Goal: Find contact information: Find contact information

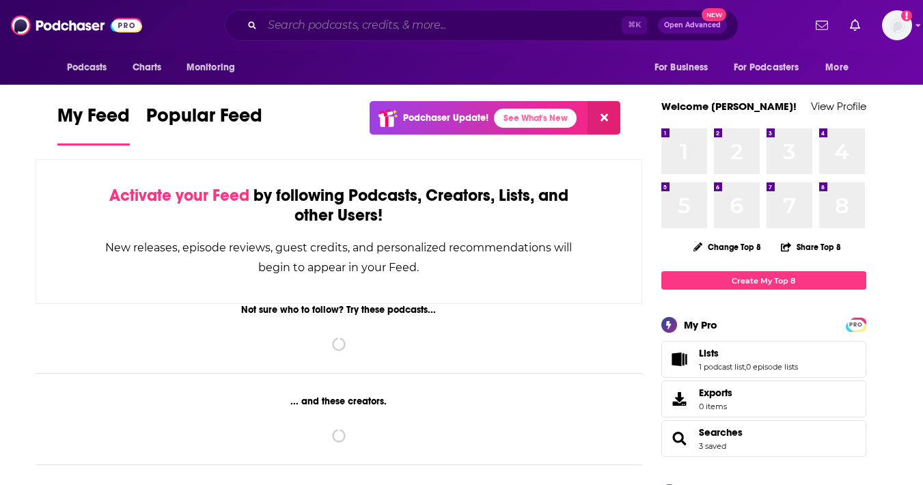
click at [338, 23] on input "Search podcasts, credits, & more..." at bounding box center [441, 25] width 359 height 22
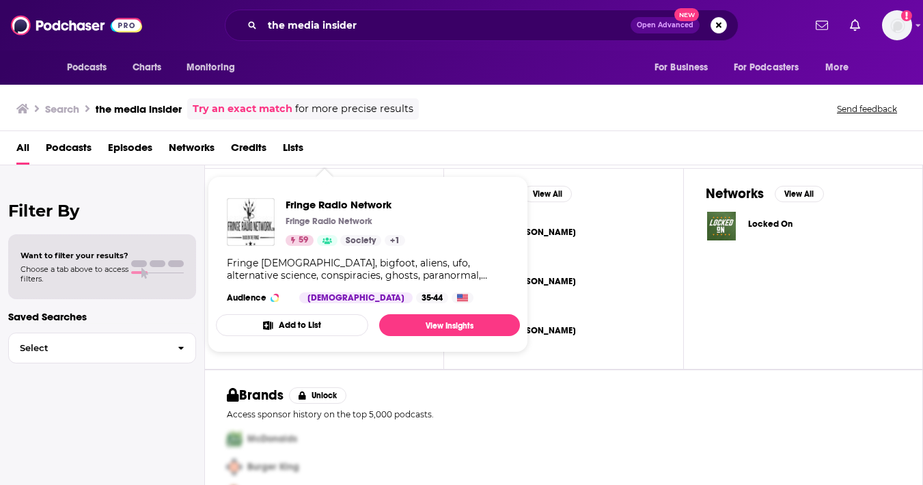
scroll to position [445, 0]
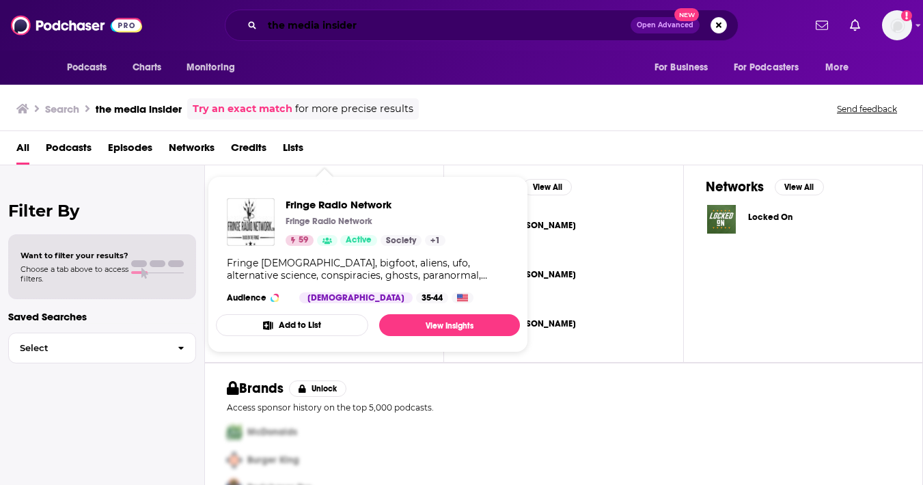
click at [384, 35] on input "the media insider" at bounding box center [446, 25] width 368 height 22
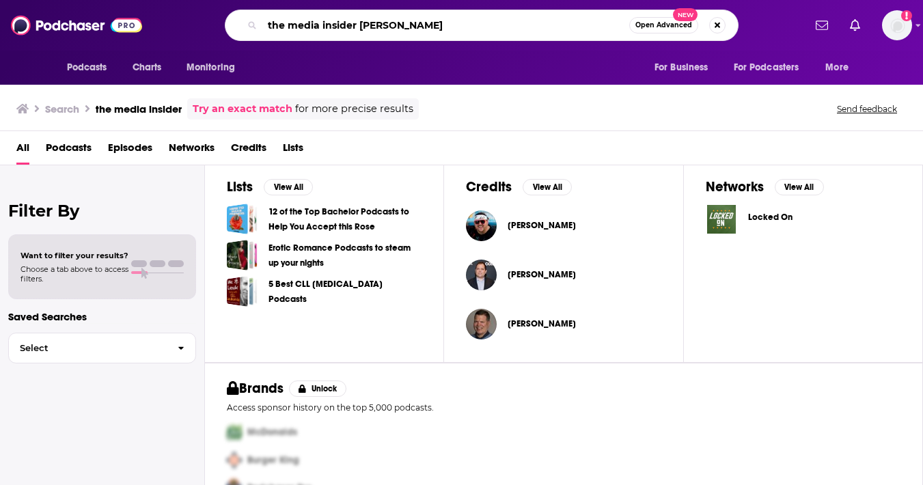
type input "the media insider [PERSON_NAME]"
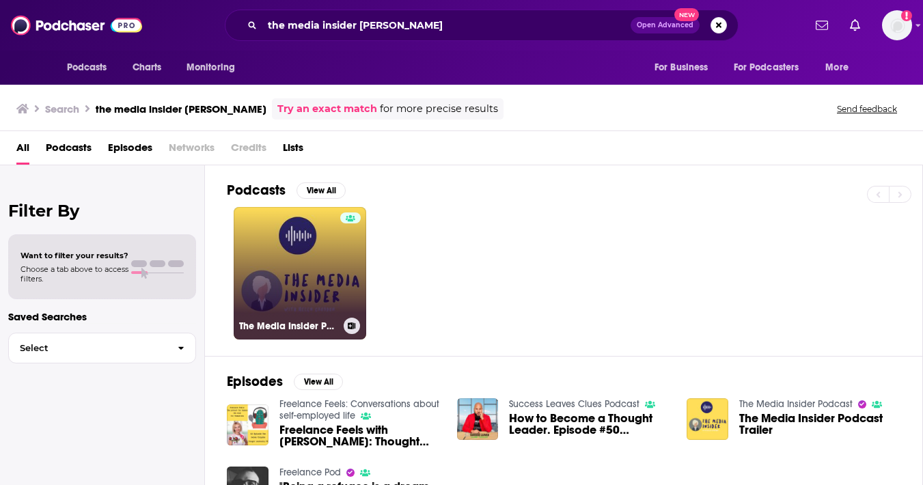
click at [292, 280] on link "The Media Insider Podcast" at bounding box center [300, 273] width 133 height 133
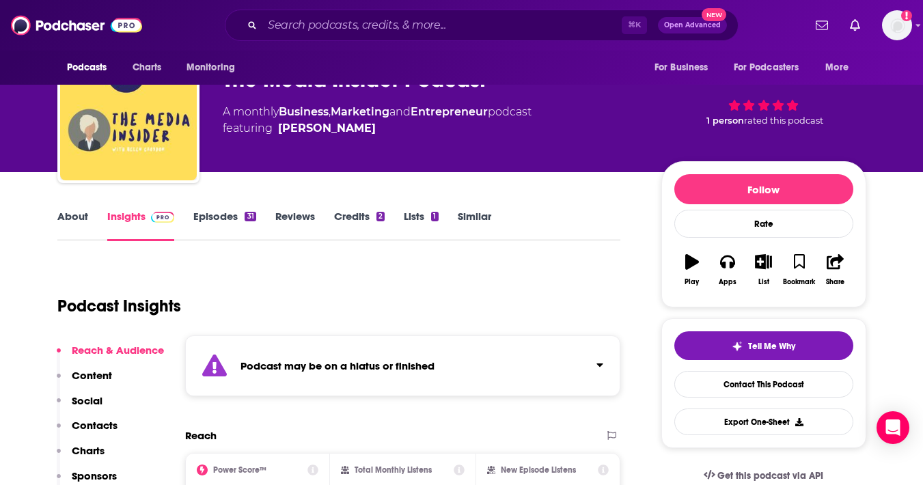
scroll to position [22, 0]
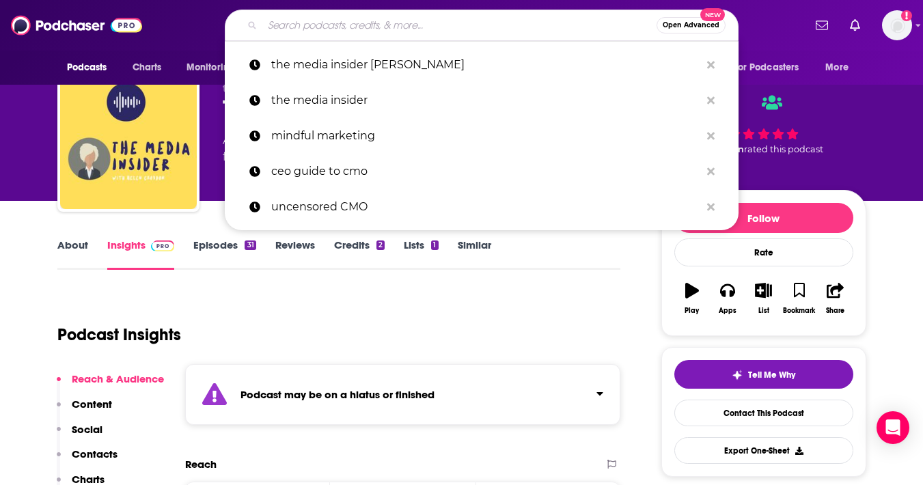
click at [367, 25] on input "Search podcasts, credits, & more..." at bounding box center [459, 25] width 394 height 22
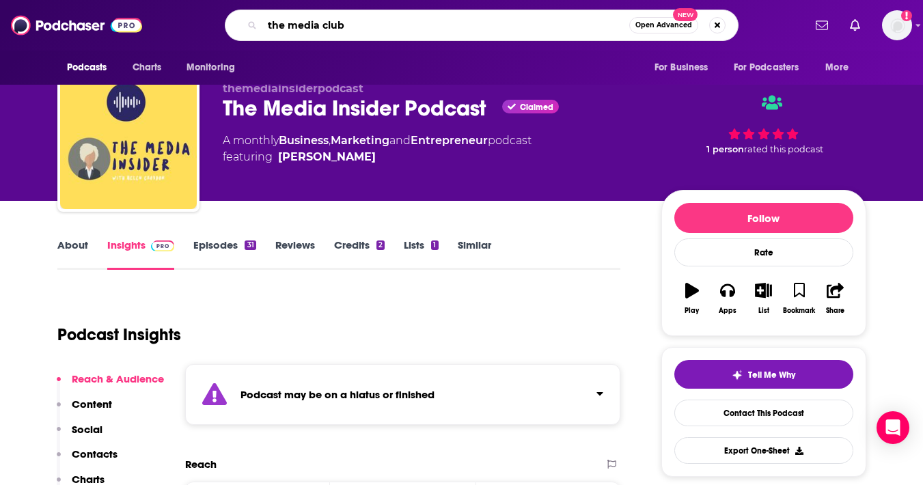
type input "the media club"
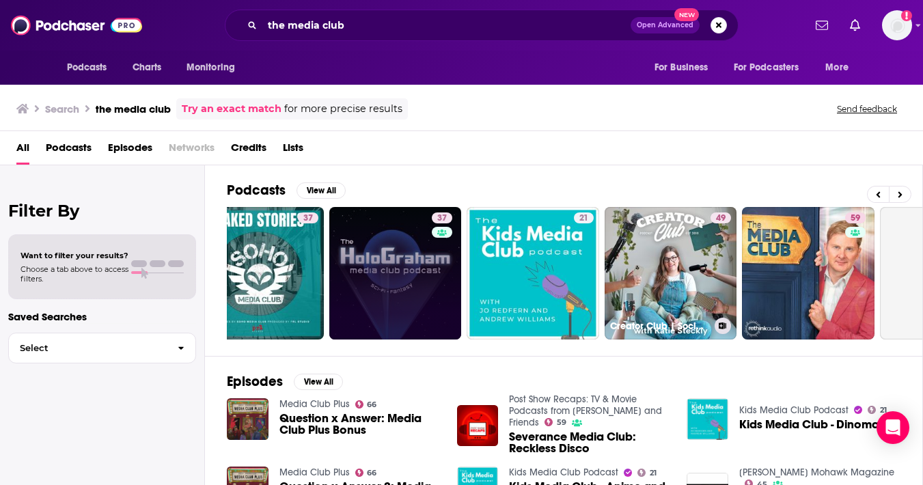
scroll to position [0, 559]
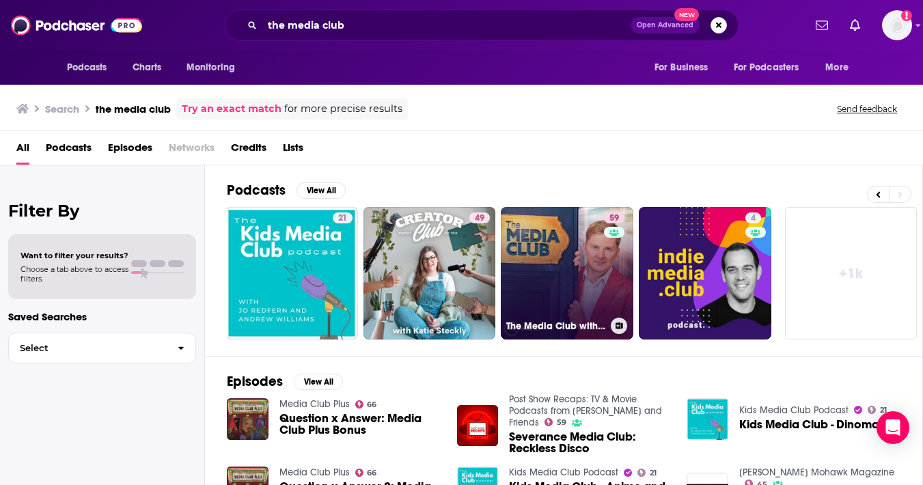
click at [566, 274] on link "59 The Media Club with [PERSON_NAME]" at bounding box center [567, 273] width 133 height 133
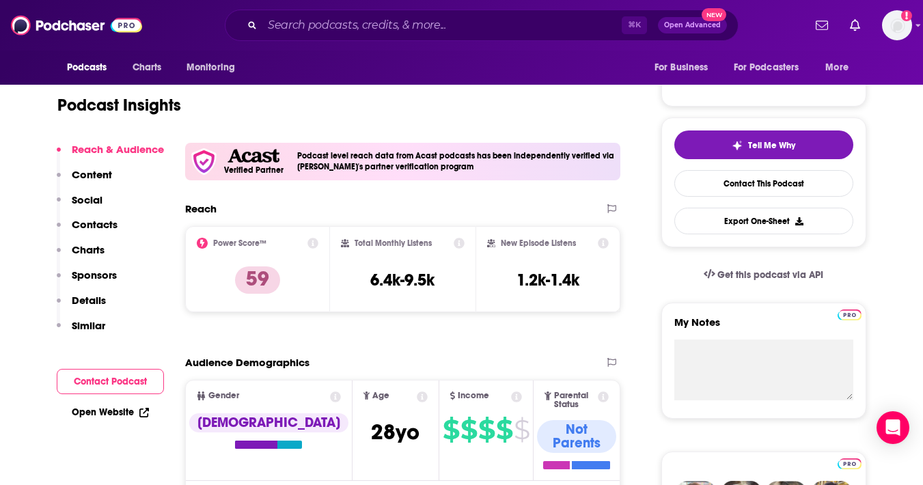
scroll to position [252, 0]
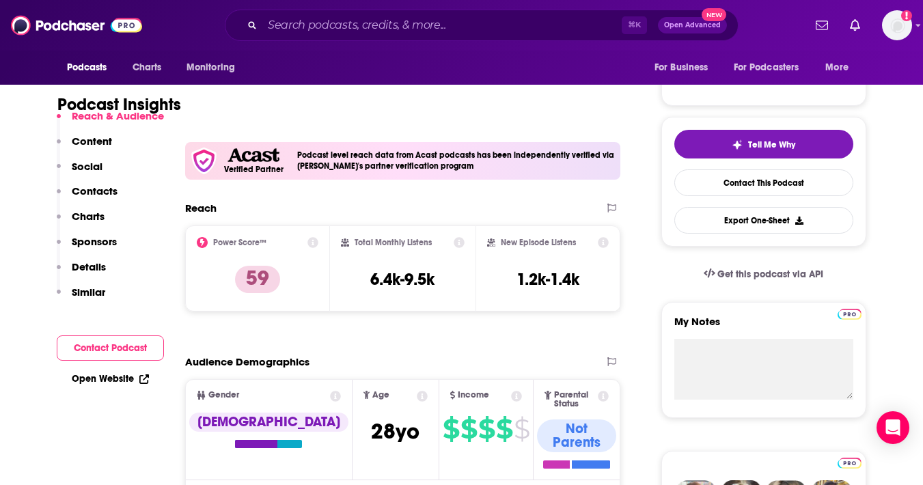
click at [94, 194] on p "Contacts" at bounding box center [95, 191] width 46 height 13
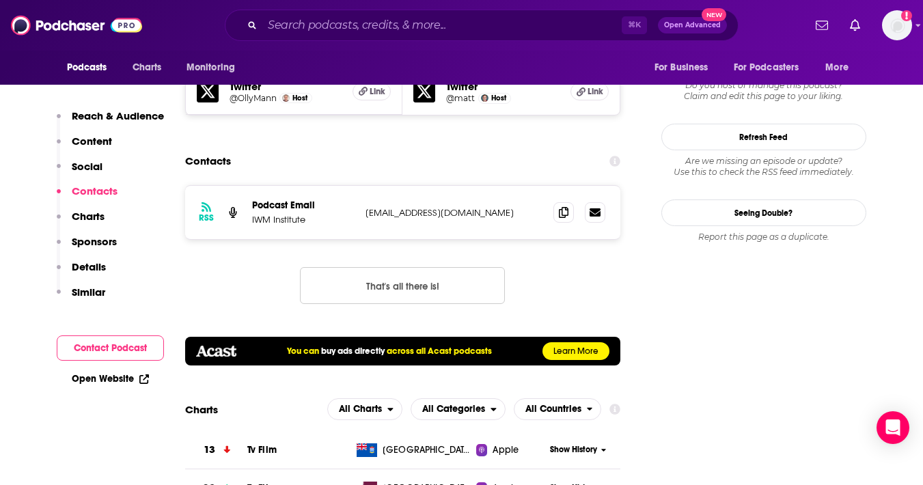
scroll to position [1320, 0]
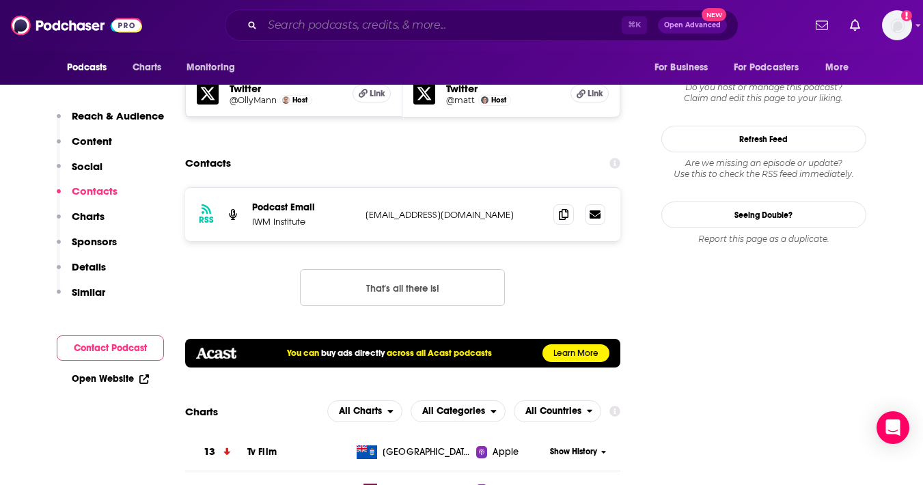
click at [356, 18] on input "Search podcasts, credits, & more..." at bounding box center [441, 25] width 359 height 22
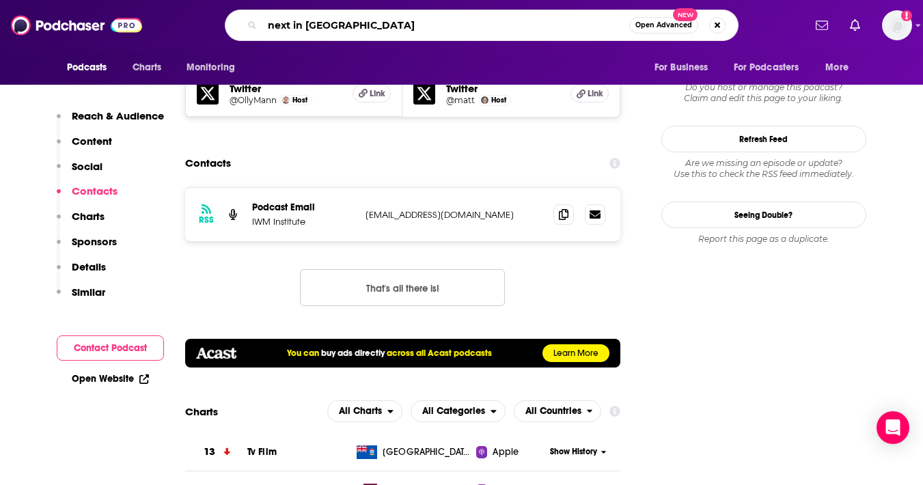
type input "next in media"
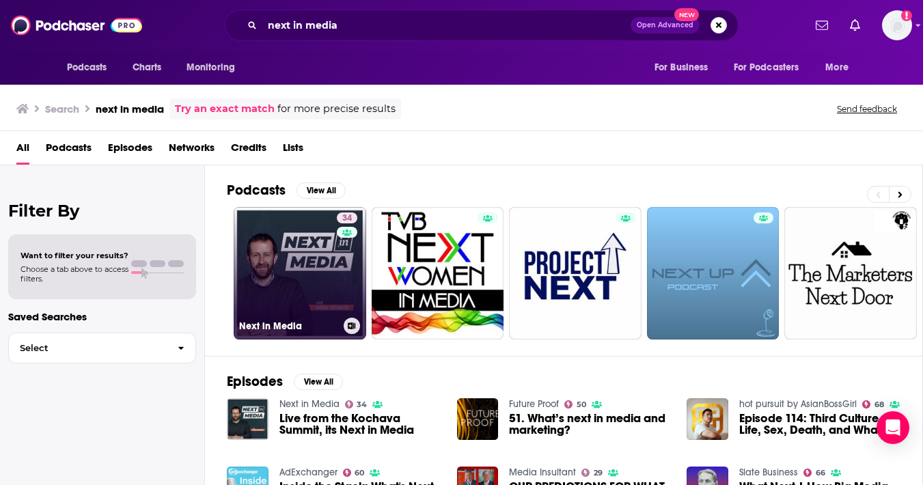
click at [303, 279] on link "34 Next in Media" at bounding box center [300, 273] width 133 height 133
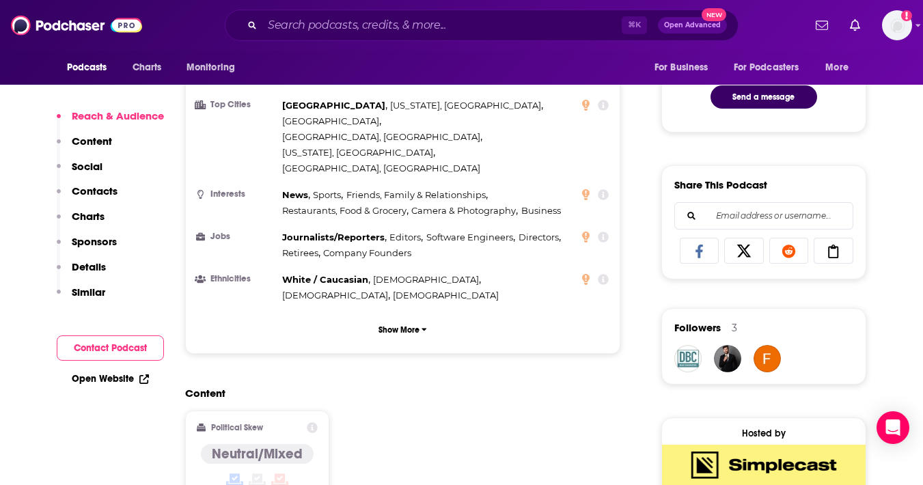
scroll to position [1097, 0]
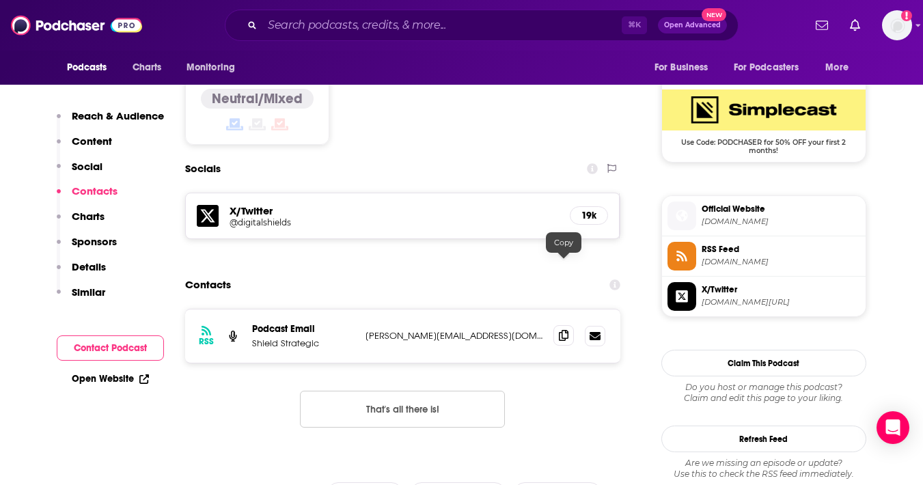
click at [559, 325] on span at bounding box center [564, 335] width 21 height 21
